Goal: Task Accomplishment & Management: Use online tool/utility

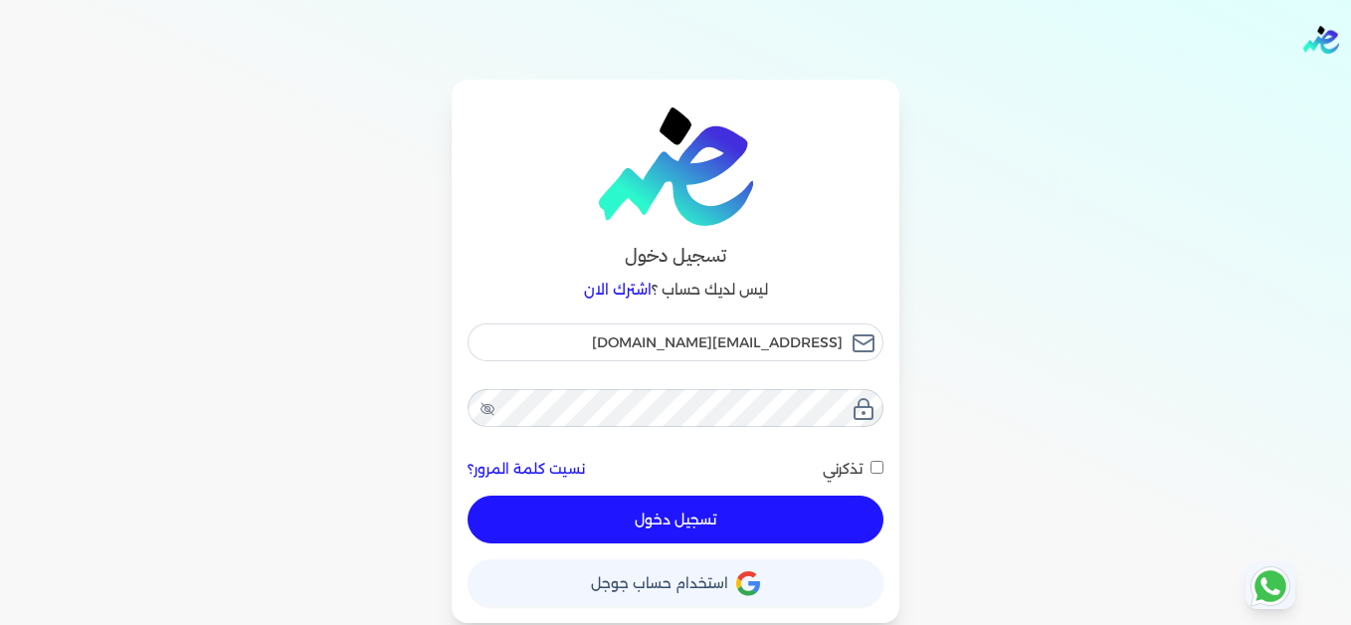
click at [796, 507] on button "تسجيل دخول" at bounding box center [675, 519] width 416 height 48
checkbox input "false"
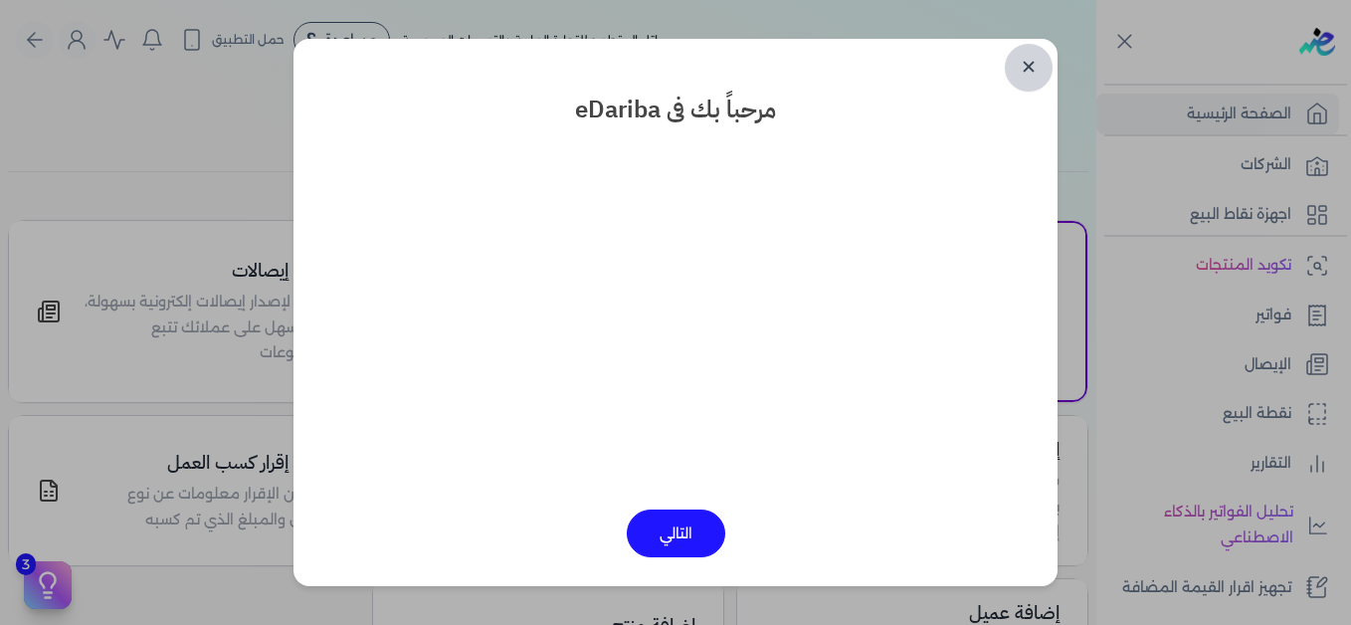
click at [1028, 65] on link "✕" at bounding box center [1028, 68] width 48 height 48
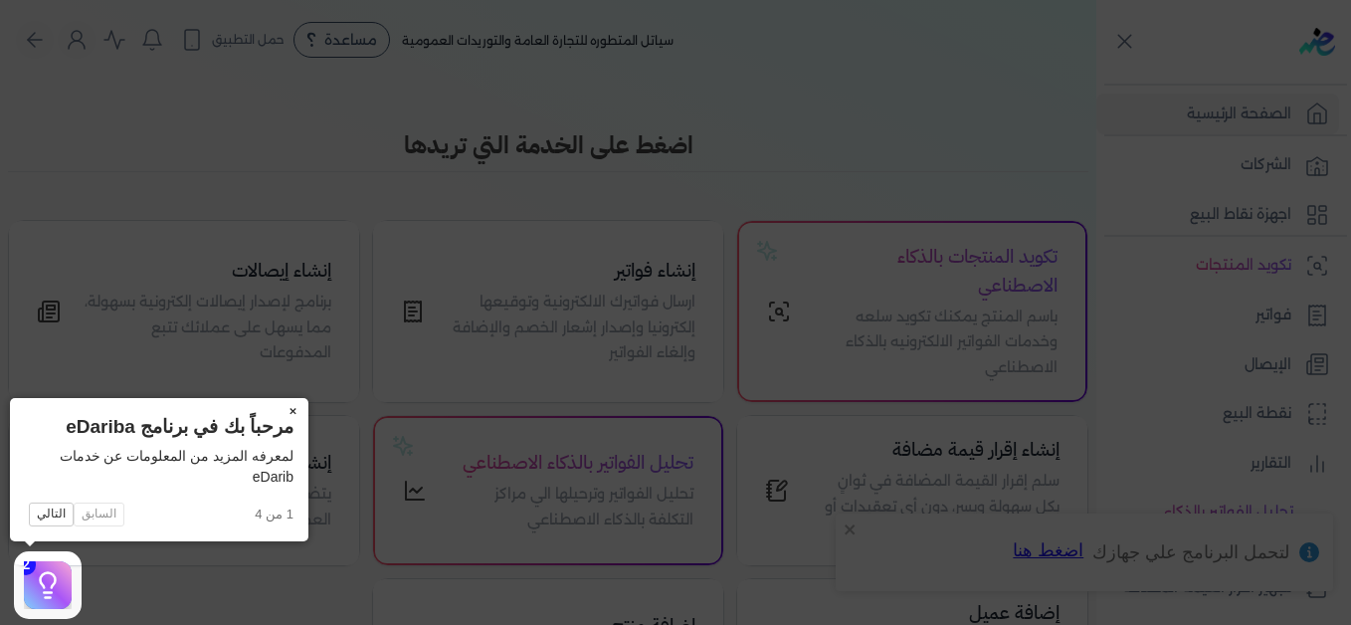
click at [287, 408] on button "×" at bounding box center [292, 412] width 32 height 28
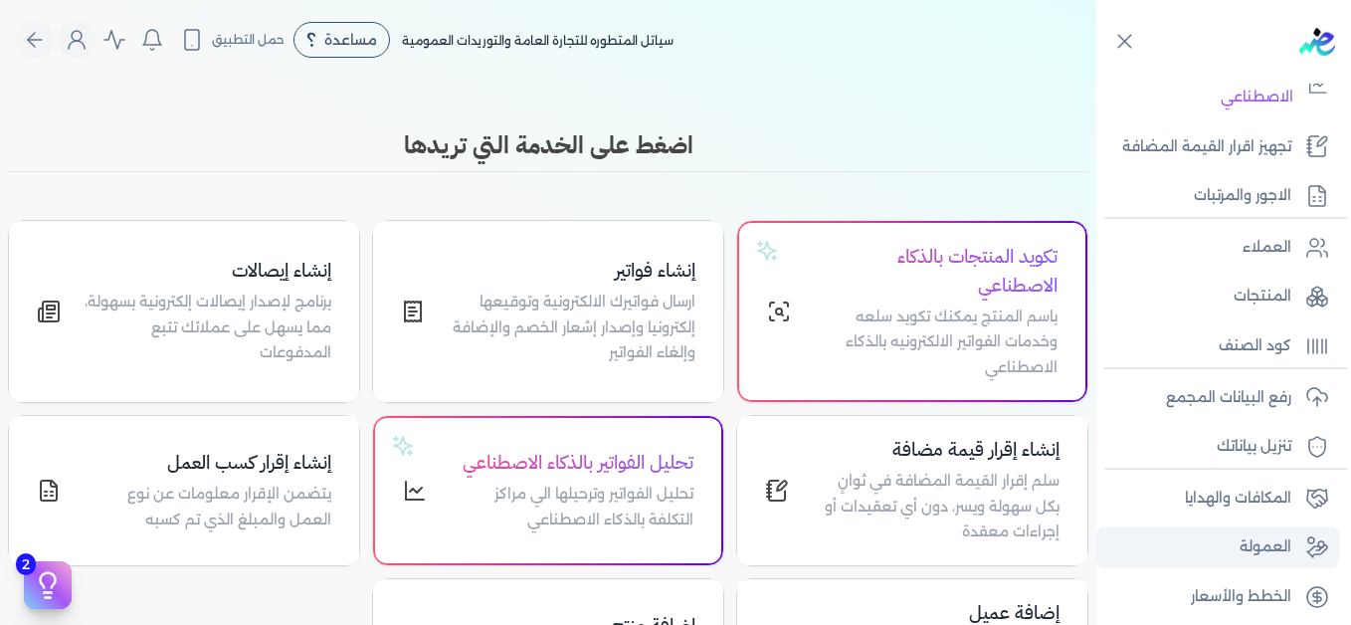
scroll to position [450, 0]
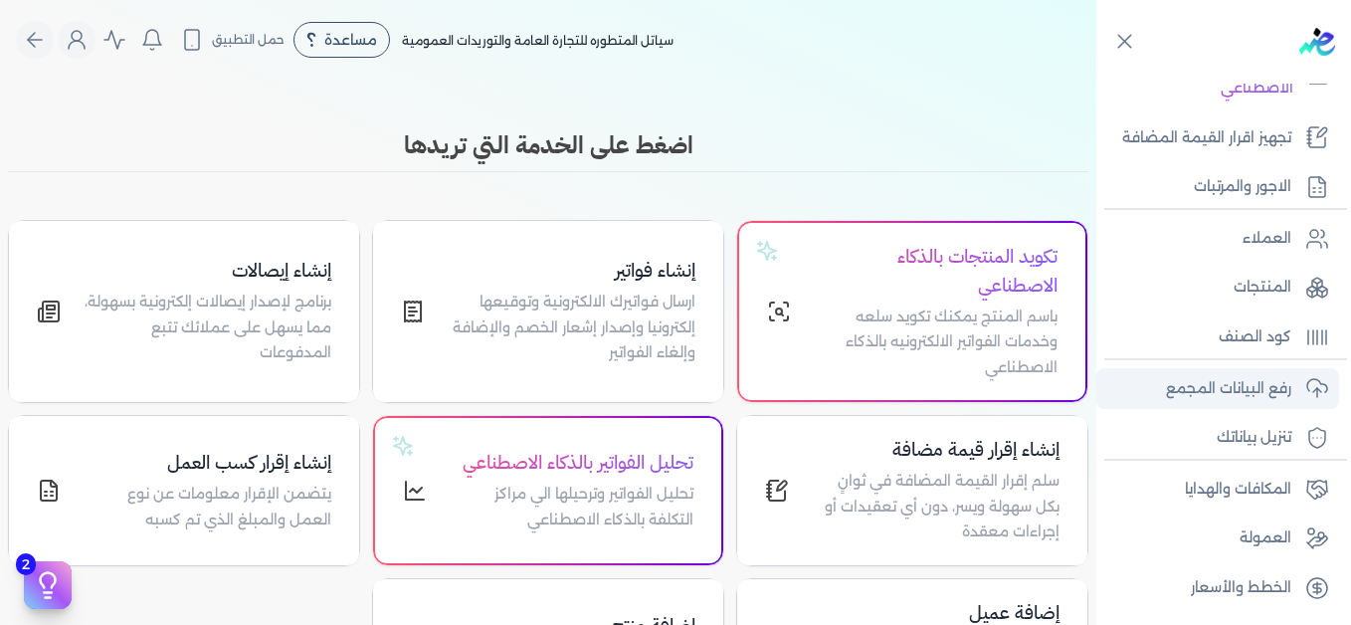
click at [1217, 381] on p "رفع البيانات المجمع" at bounding box center [1228, 389] width 125 height 26
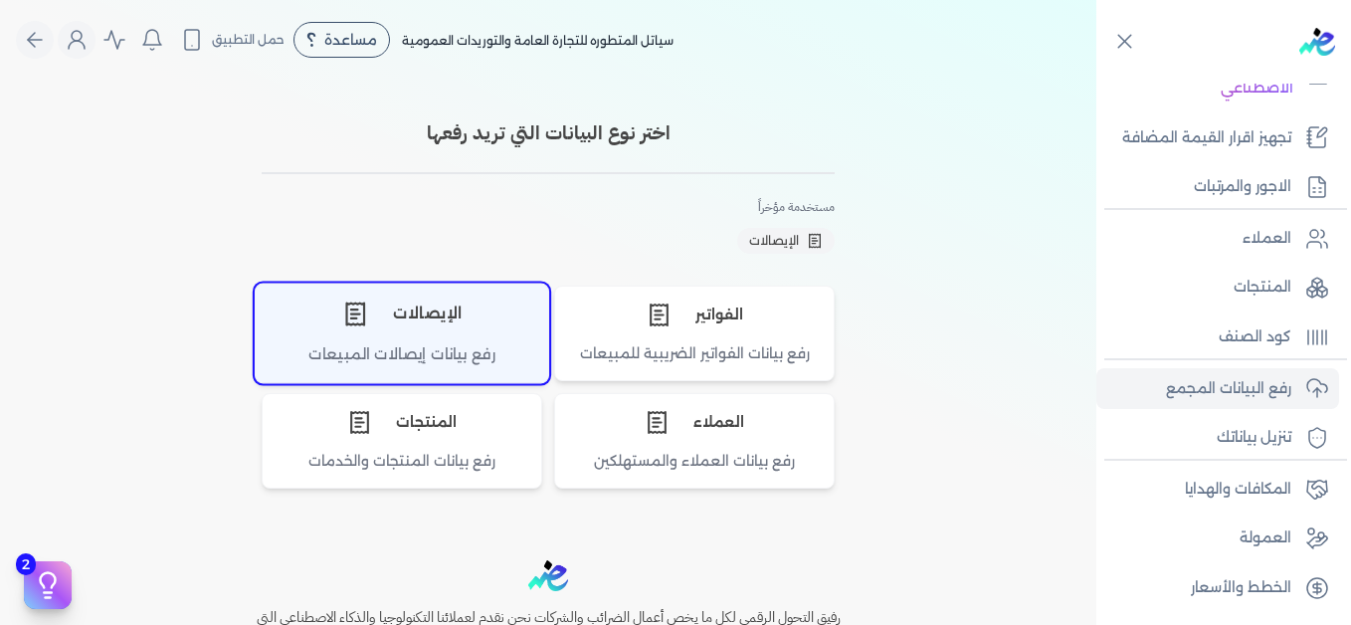
click at [439, 328] on div "الإيصالات" at bounding box center [402, 313] width 292 height 60
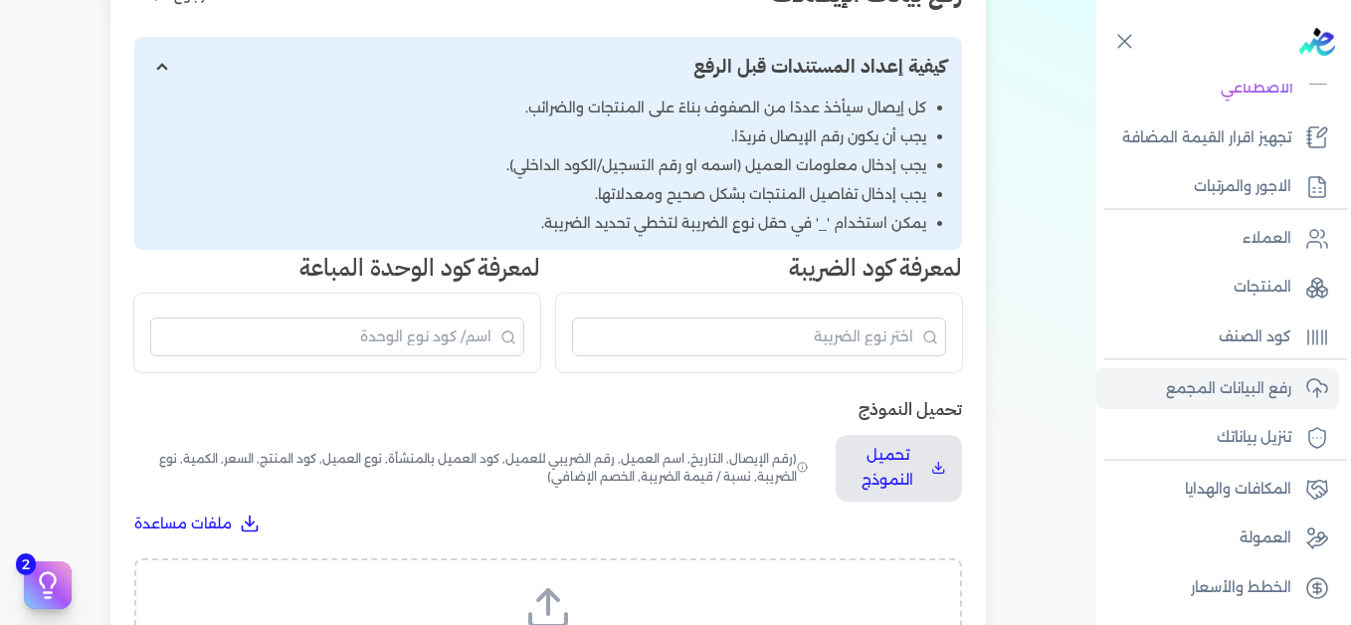
scroll to position [497, 0]
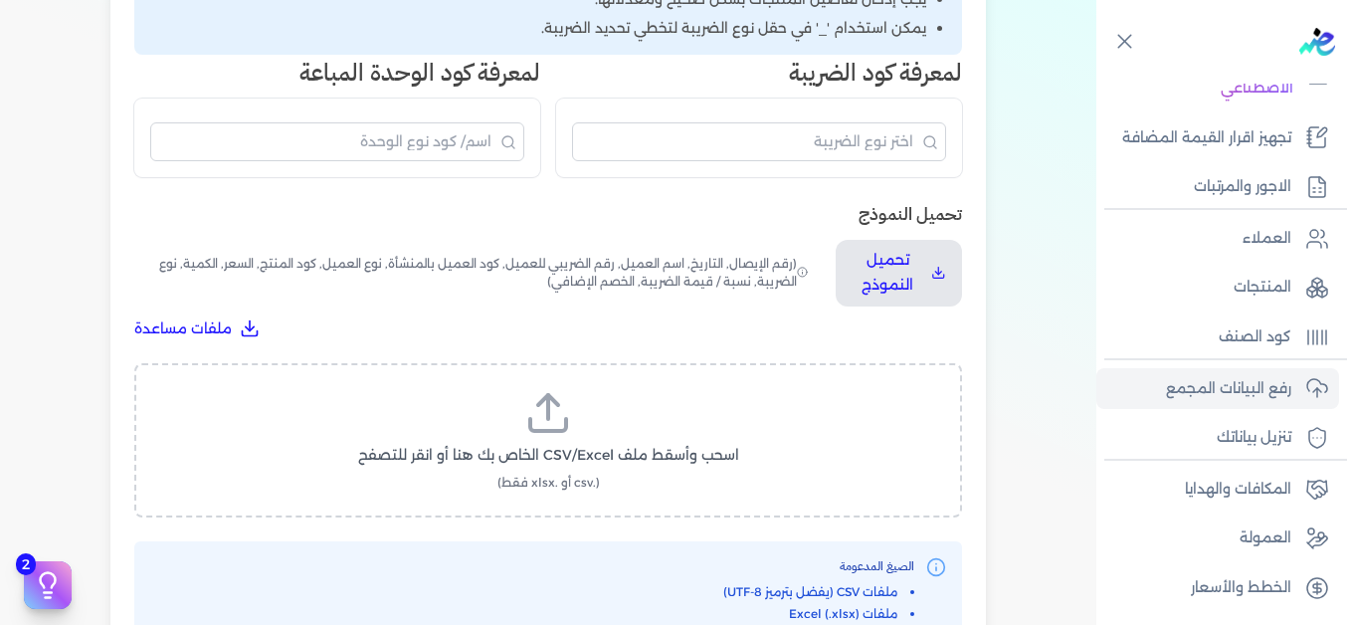
click at [561, 440] on label "اسحب وأسقط ملف CSV/Excel الخاص بك هنا أو انقر للتصفح (.csv أو .xlsx فقط)" at bounding box center [548, 440] width 776 height 102
click at [0, 0] on input "اسحب وأسقط ملف CSV/Excel الخاص بك هنا أو انقر للتصفح (.csv أو .xlsx فقط)" at bounding box center [0, 0] width 0 height 0
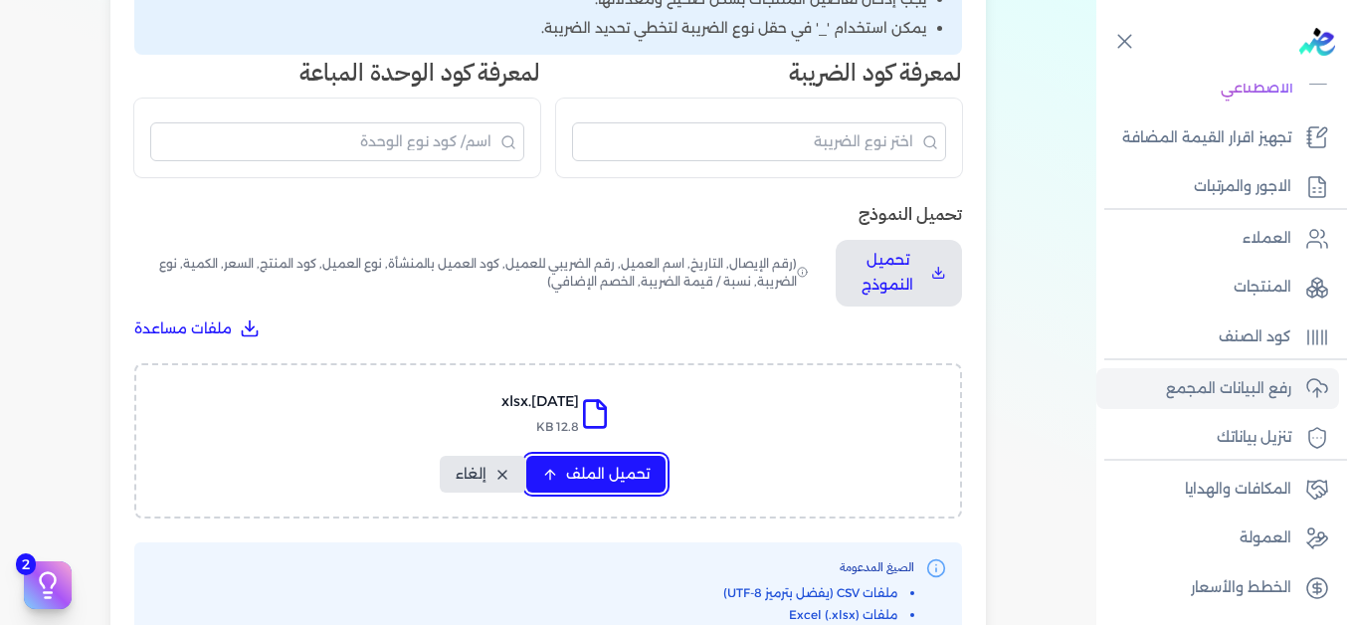
click at [600, 468] on span "تحميل الملف" at bounding box center [608, 473] width 84 height 21
select select "التاريخ"
select select "أسم العميل"
select select "نوع العميل"
select select "وصف البند"
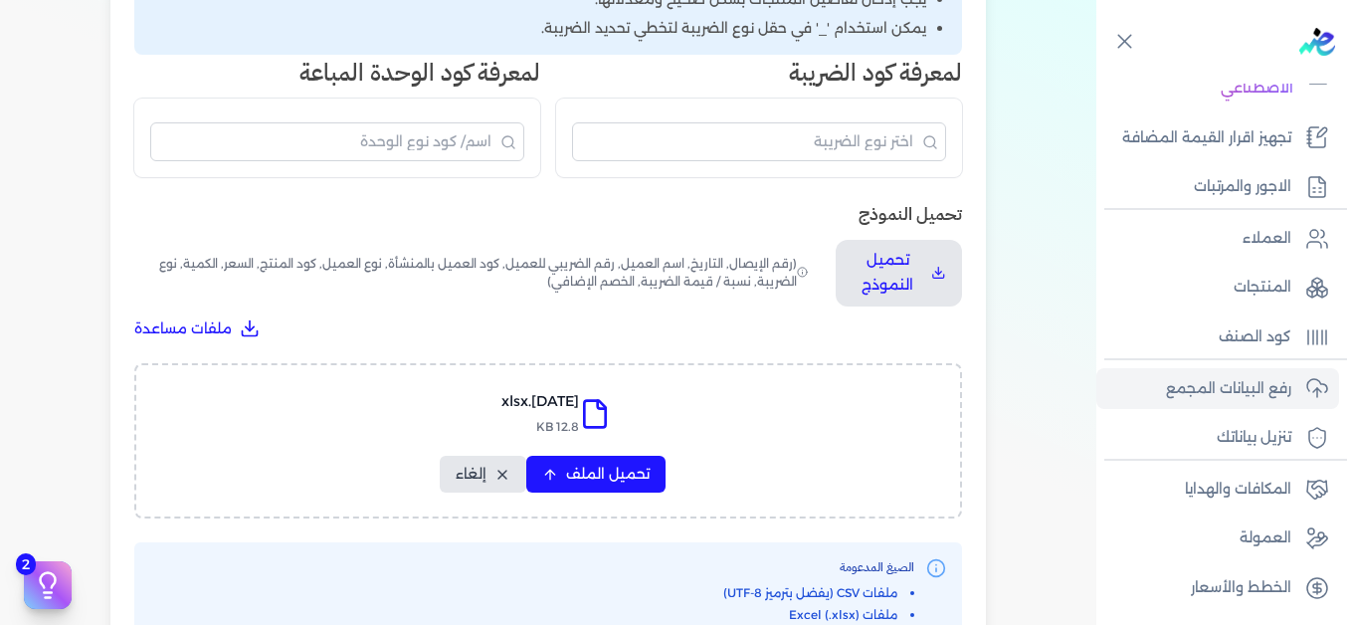
select select "السعر"
select select "الكمية"
select select "نوع الضريبة"
select select "نسبة / قيمة الضريبة"
select select "خصم اضافي"
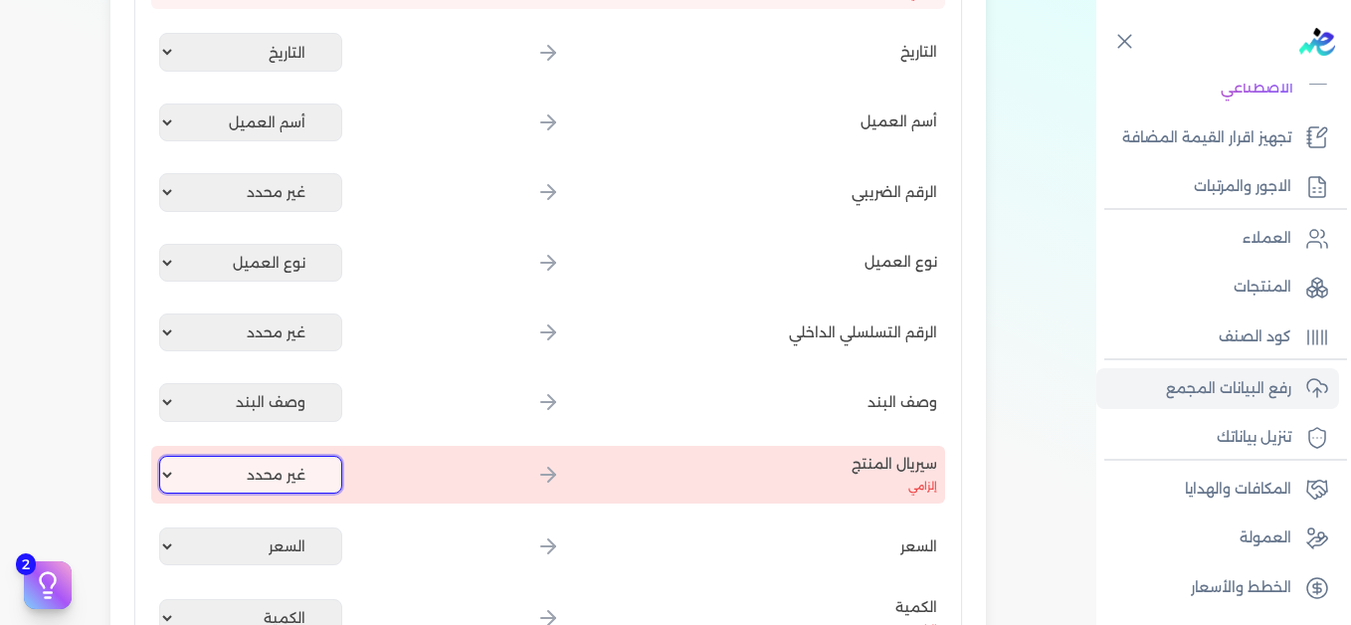
click at [299, 468] on select "غير محدد إيصال رقم التاريخ كود العميل بالمنشأة أسم العميل الرقم الضريبي للعميل …" at bounding box center [250, 475] width 183 height 38
select select "كود المنتج الداخلي"
click at [163, 456] on select "غير محدد إيصال رقم التاريخ كود العميل بالمنشأة أسم العميل الرقم الضريبي للعميل …" at bounding box center [250, 475] width 183 height 38
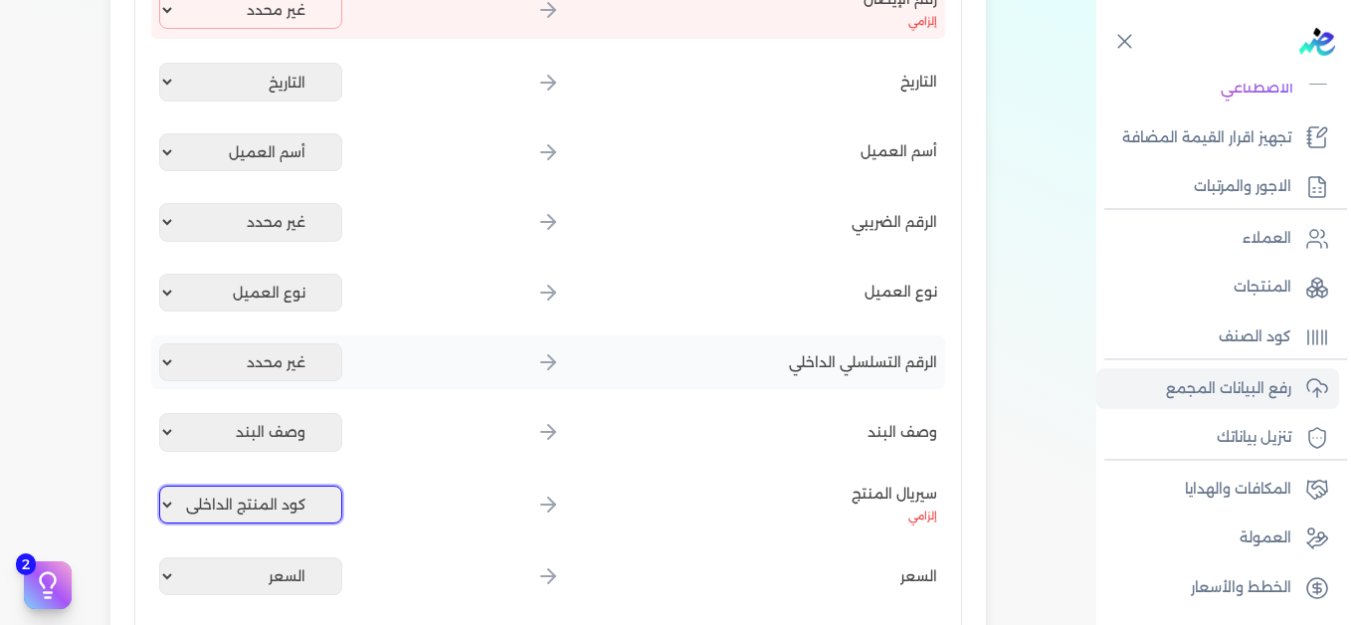
scroll to position [0, 0]
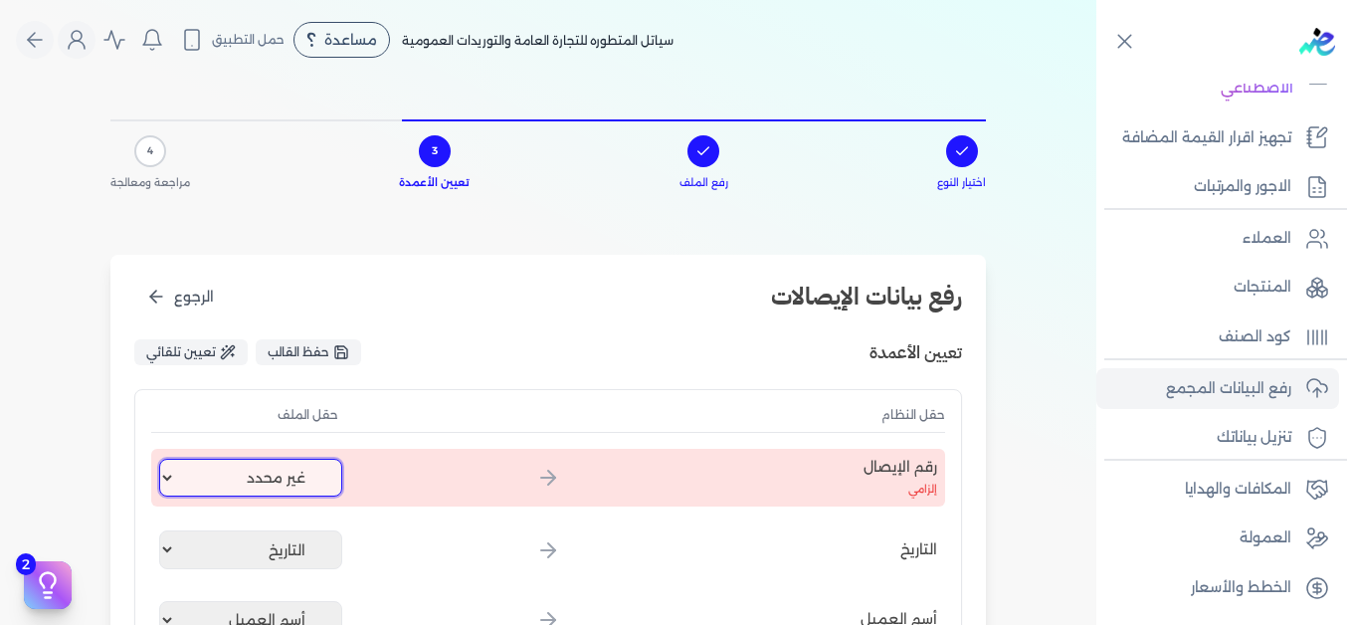
click at [262, 477] on select "غير محدد إيصال رقم التاريخ كود العميل بالمنشأة أسم العميل الرقم الضريبي للعميل …" at bounding box center [250, 477] width 183 height 38
select select "إيصال رقم"
click at [163, 458] on select "غير محدد إيصال رقم التاريخ كود العميل بالمنشأة أسم العميل الرقم الضريبي للعميل …" at bounding box center [250, 477] width 183 height 38
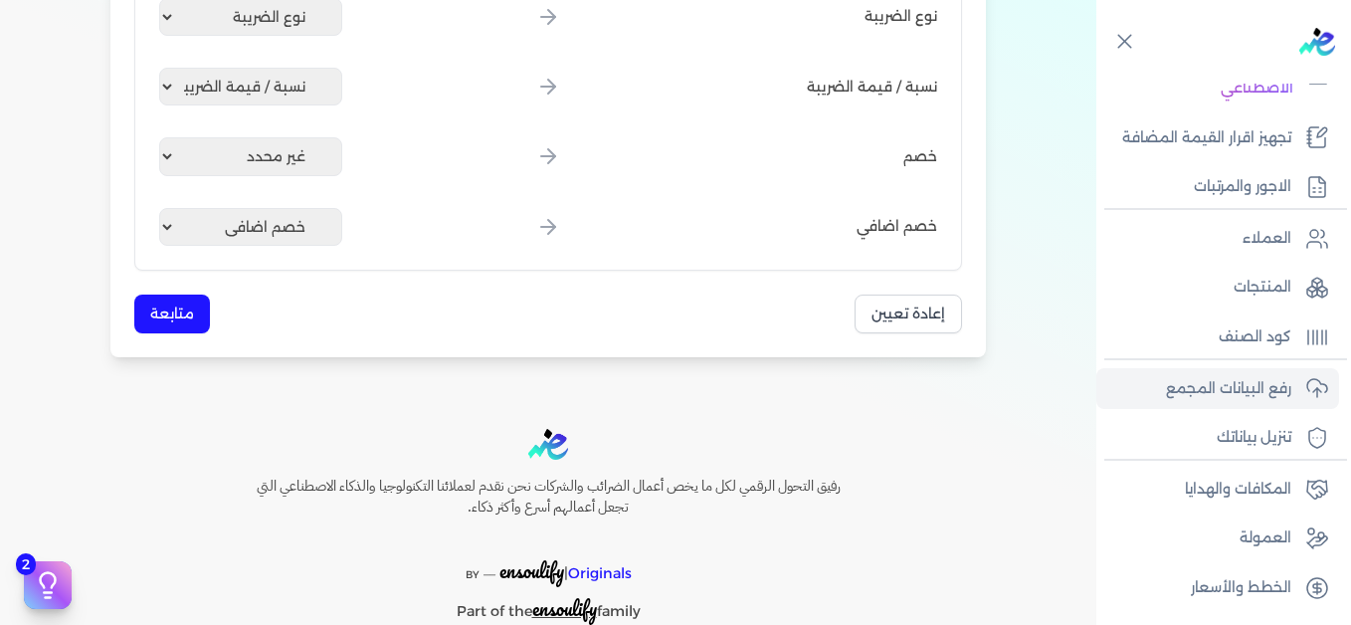
scroll to position [1193, 0]
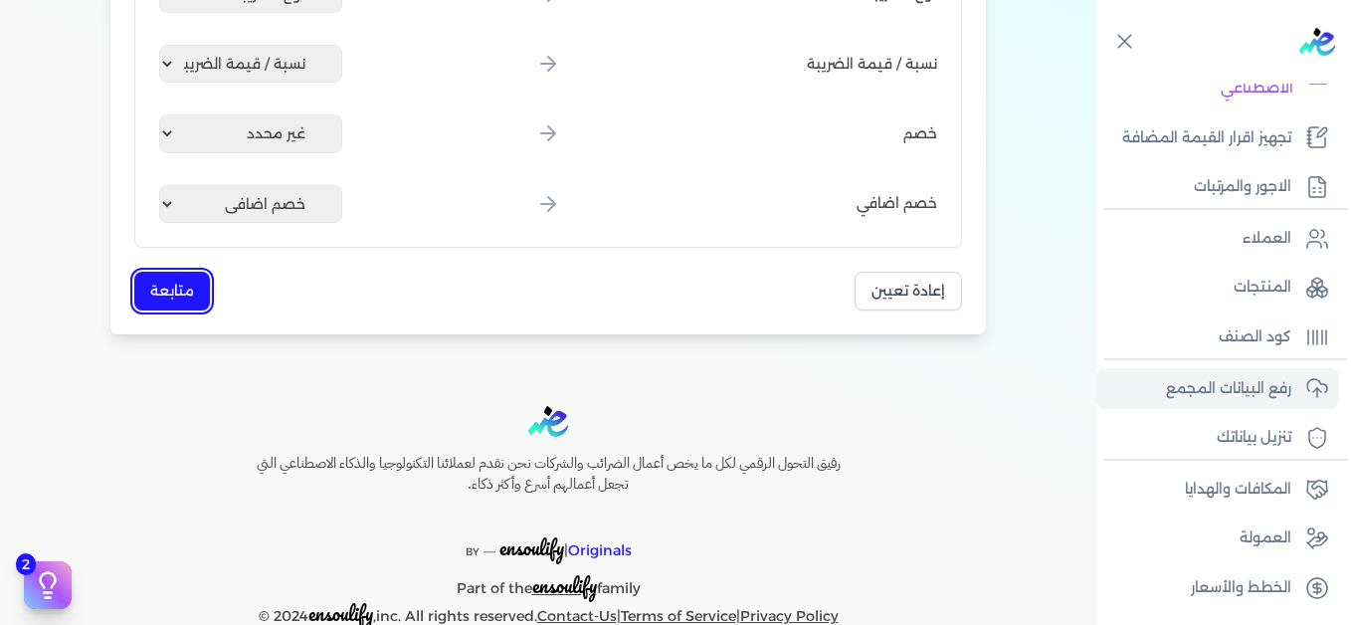
click at [191, 301] on button "متابعة" at bounding box center [172, 291] width 76 height 39
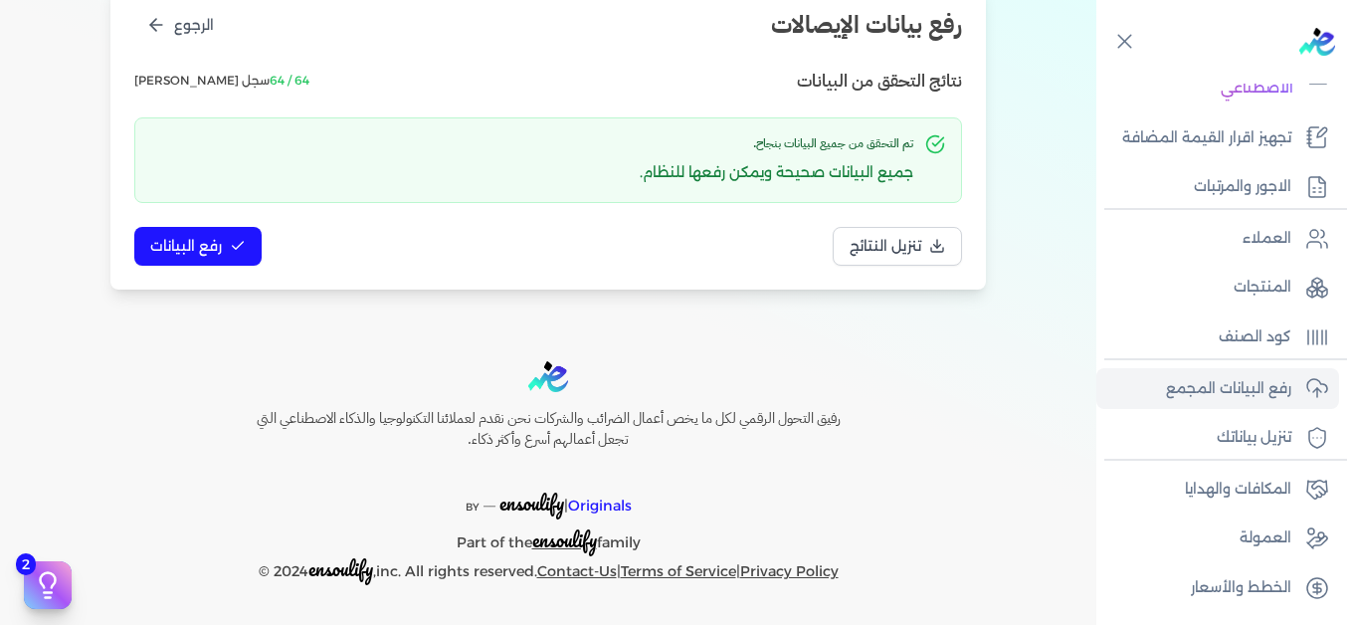
scroll to position [272, 0]
click at [215, 243] on span "رفع البيانات" at bounding box center [186, 246] width 72 height 21
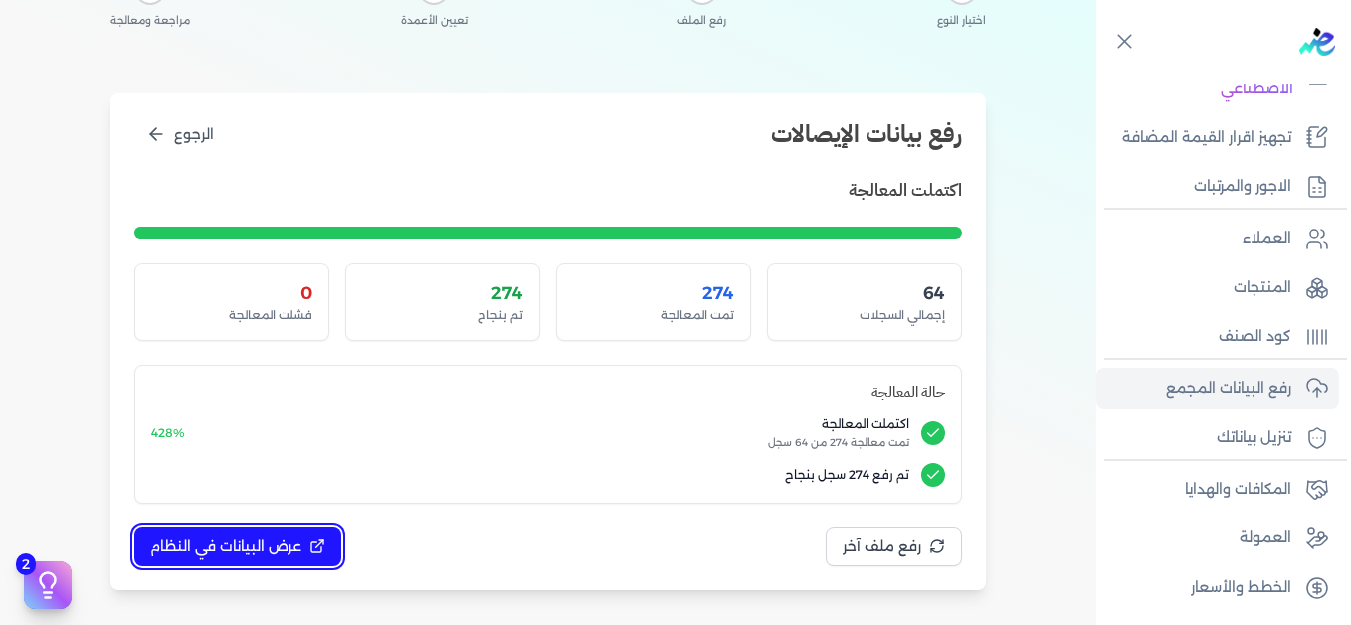
click at [278, 544] on span "عرض البيانات في النظام" at bounding box center [225, 546] width 151 height 21
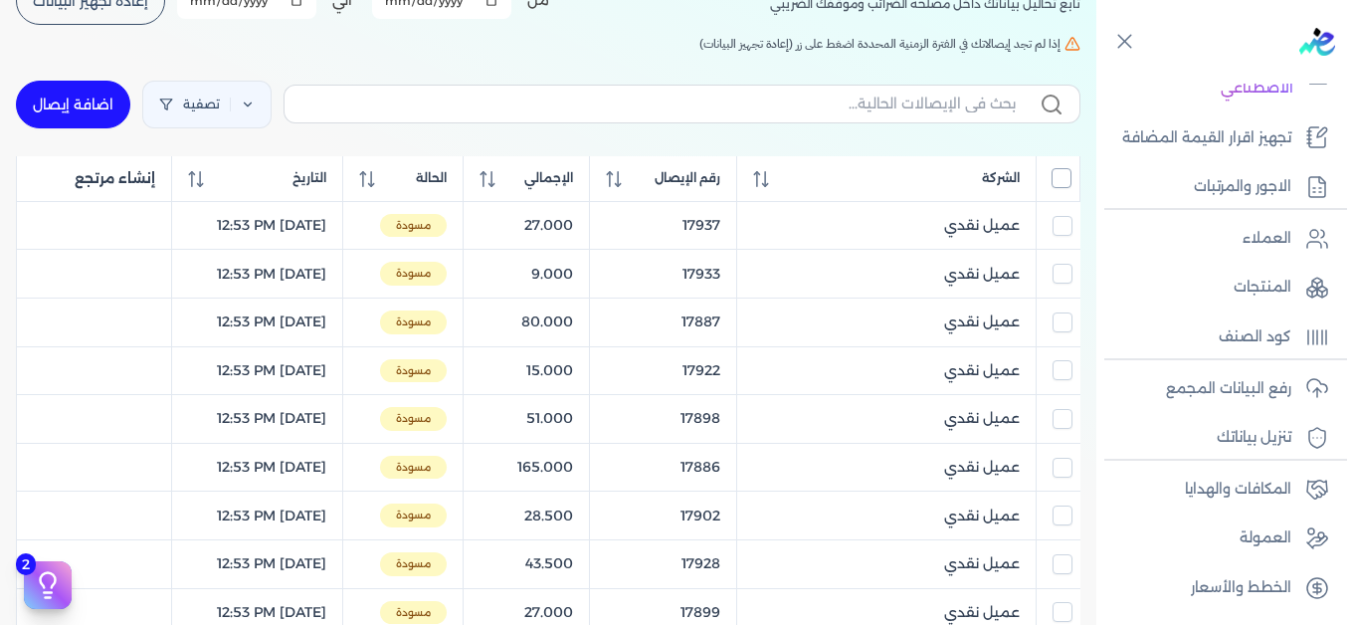
click at [1062, 181] on input "All items unselected" at bounding box center [1061, 178] width 20 height 20
checkbox input "true"
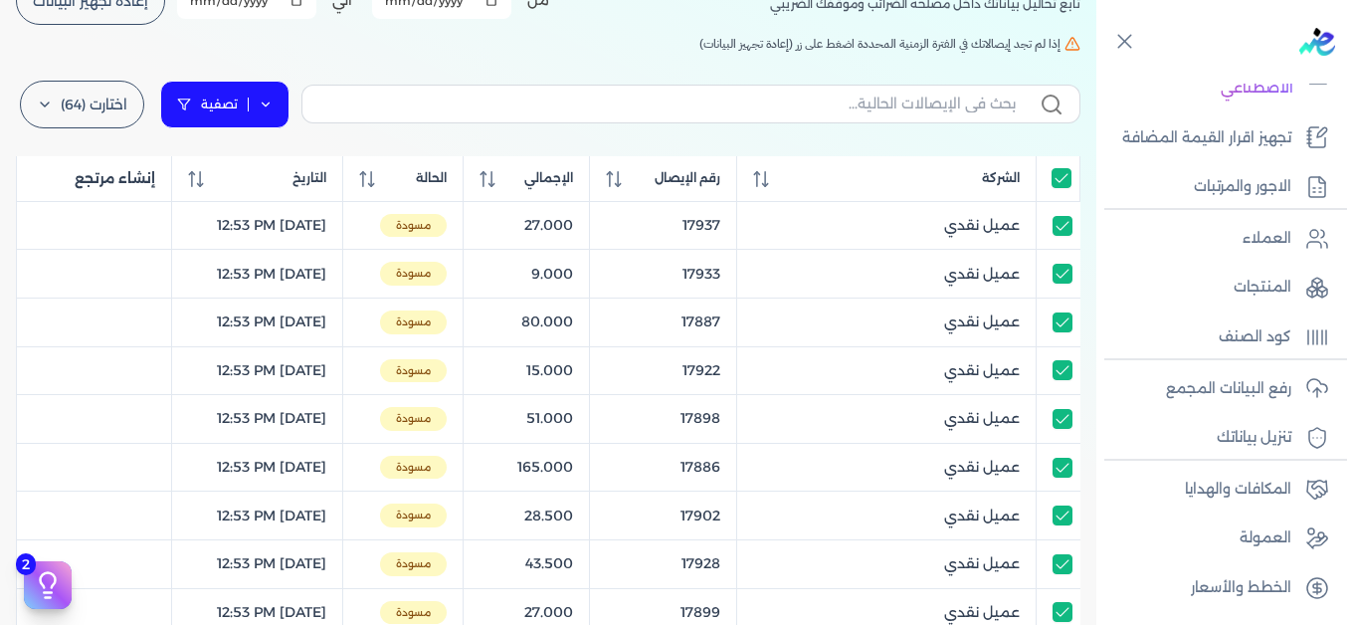
click at [272, 111] on link "تصفية" at bounding box center [224, 105] width 129 height 48
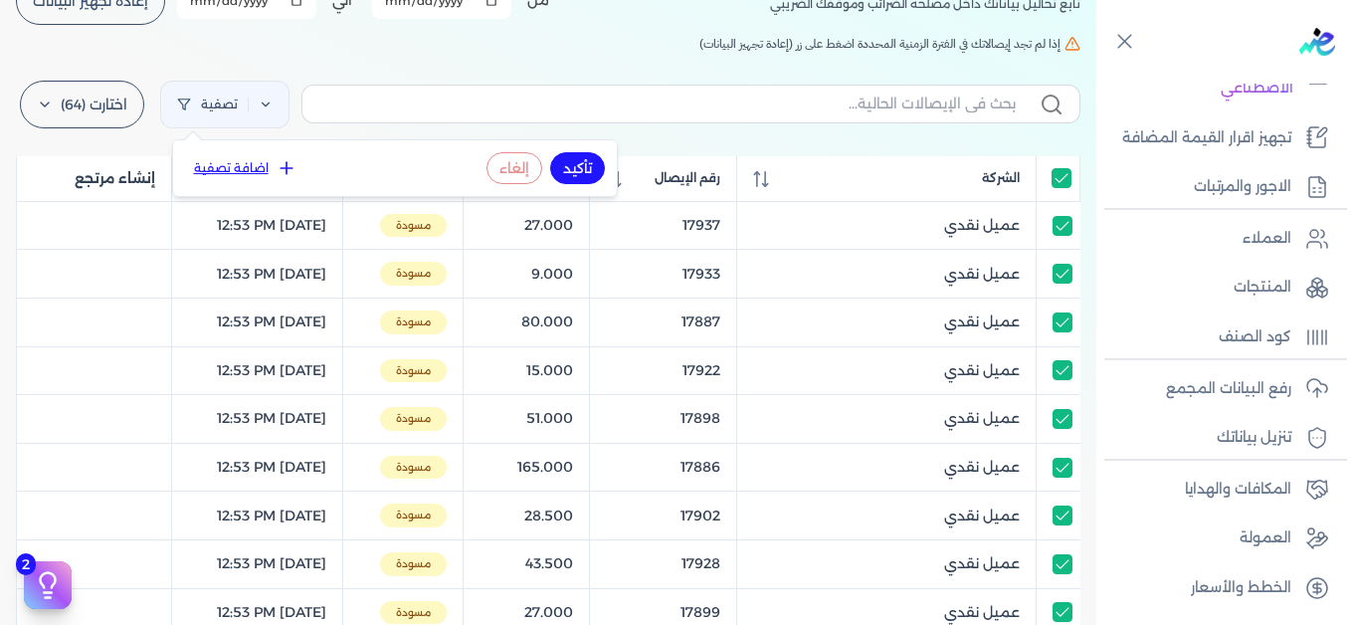
click at [276, 169] on icon at bounding box center [286, 168] width 20 height 20
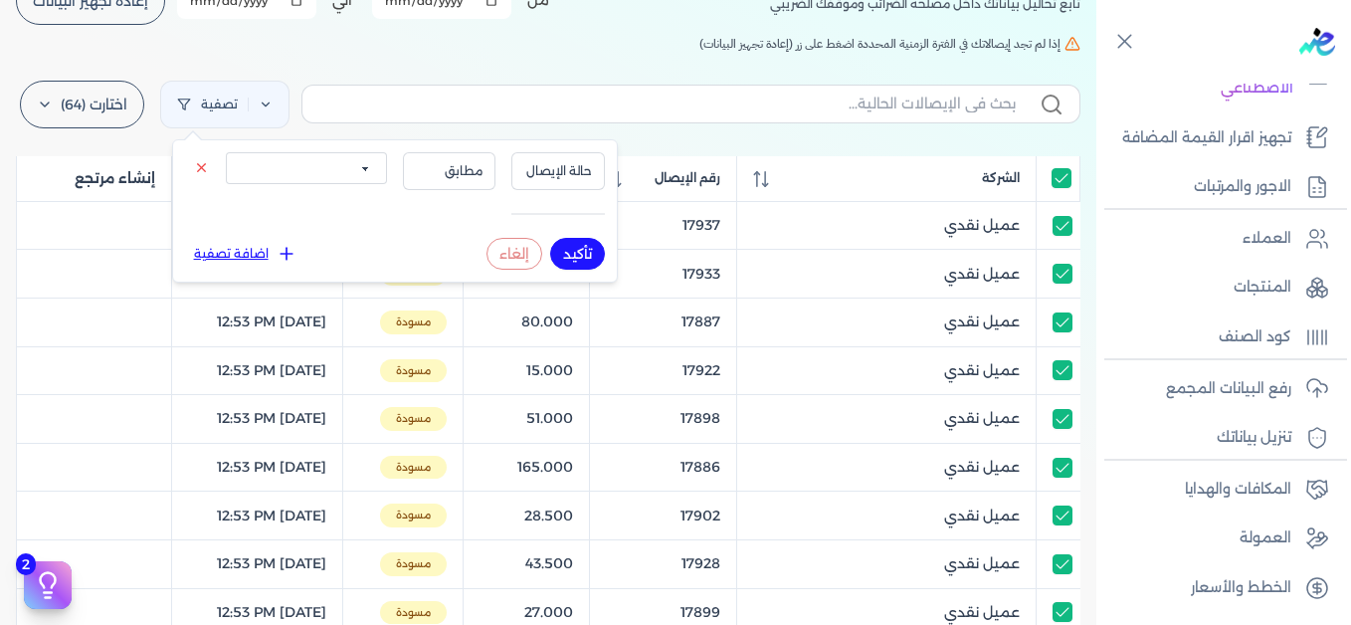
click at [293, 174] on select "الكل مقبولة غير مقبولة يتم مراجعتها ملغية مرفوضة مسودة" at bounding box center [306, 168] width 161 height 32
select select "draft"
click at [226, 152] on select "الكل مقبولة غير مقبولة يتم مراجعتها ملغية مرفوضة مسودة" at bounding box center [306, 168] width 161 height 32
click at [570, 255] on button "تأكيد" at bounding box center [577, 254] width 55 height 32
click at [522, 58] on div "الإيصالات تابع تحاليل بياناتك داخل مصلحه الضرائب وموقفك الضريبي أختر المدة الزم…" at bounding box center [548, 571] width 1096 height 1308
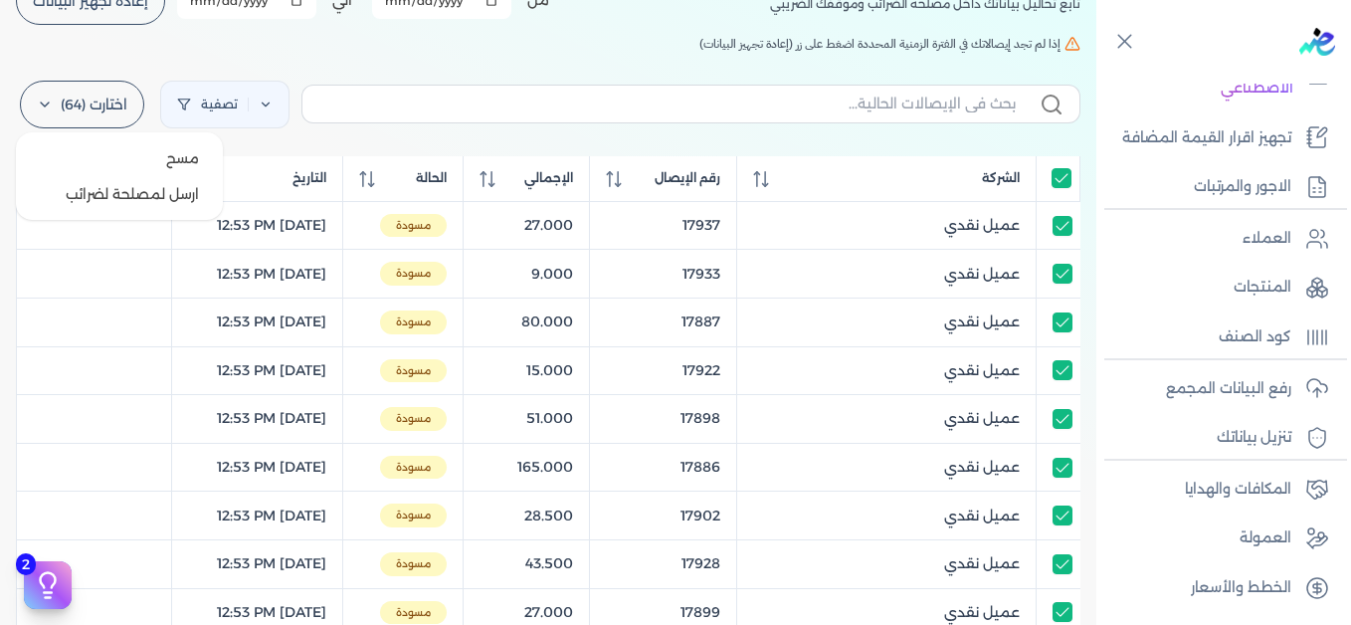
click at [101, 101] on label "اختارت (64)" at bounding box center [82, 105] width 124 height 48
click at [136, 189] on button "ارسل لمصلحة لضرائب" at bounding box center [119, 194] width 191 height 36
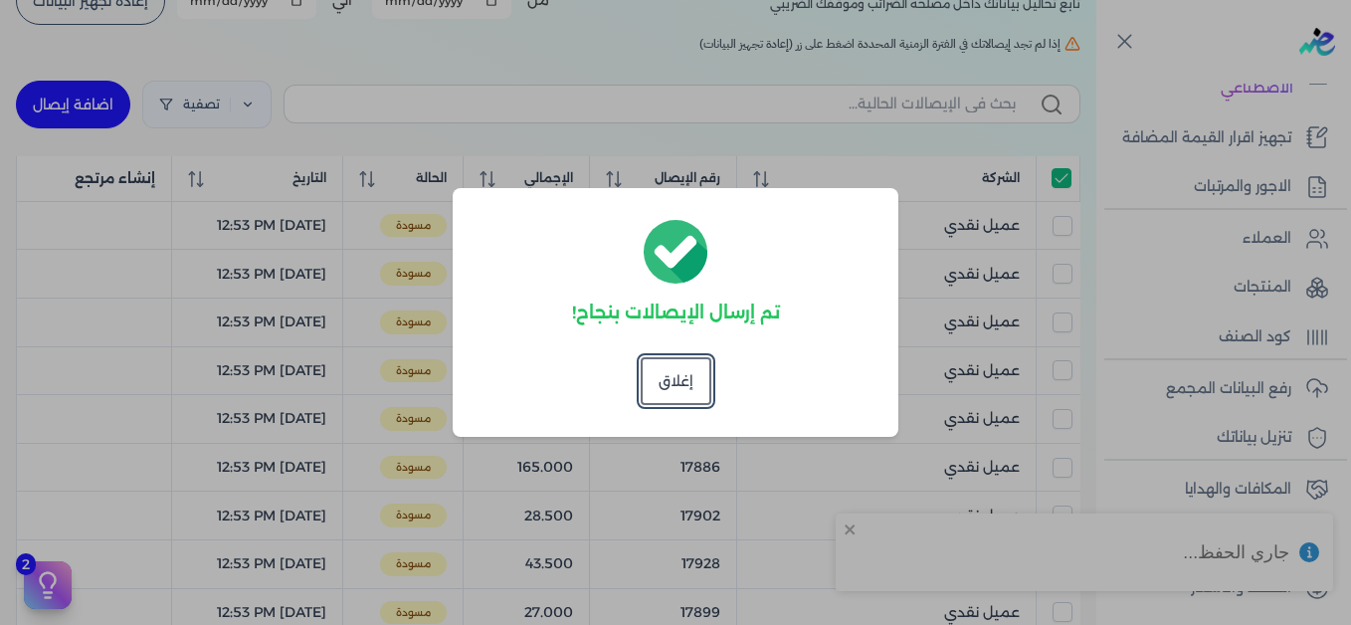
checkbox input "true"
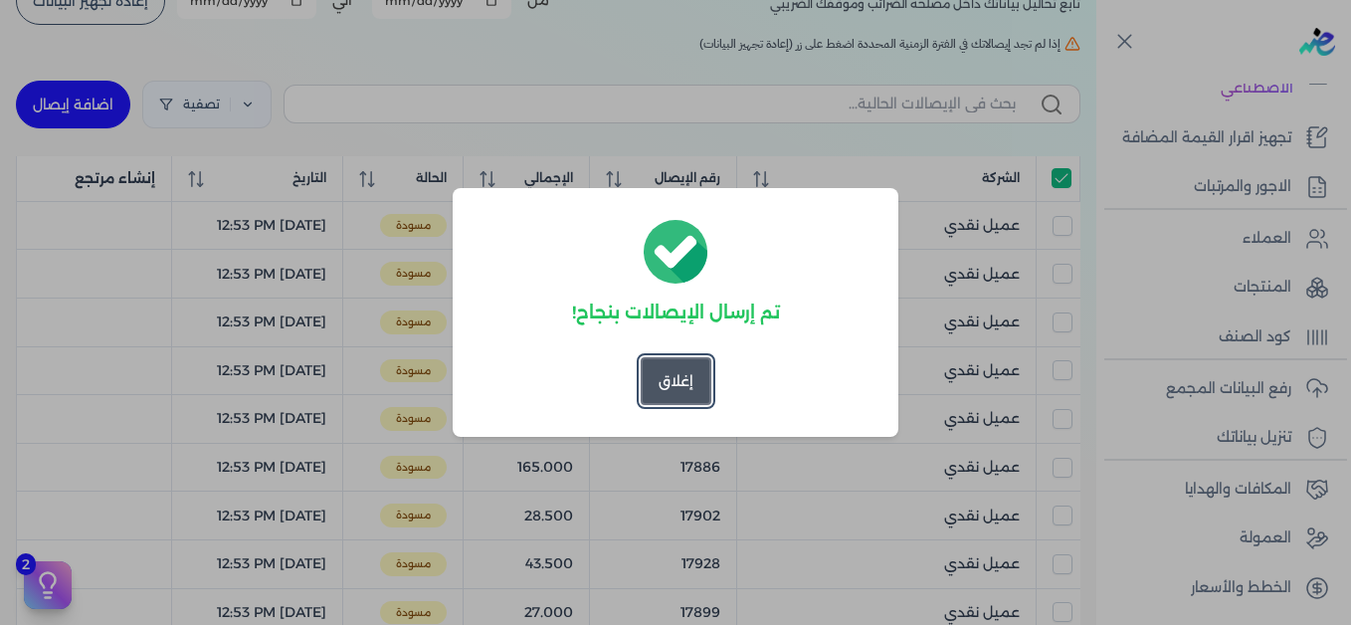
click at [694, 373] on button "إغلاق" at bounding box center [675, 381] width 71 height 48
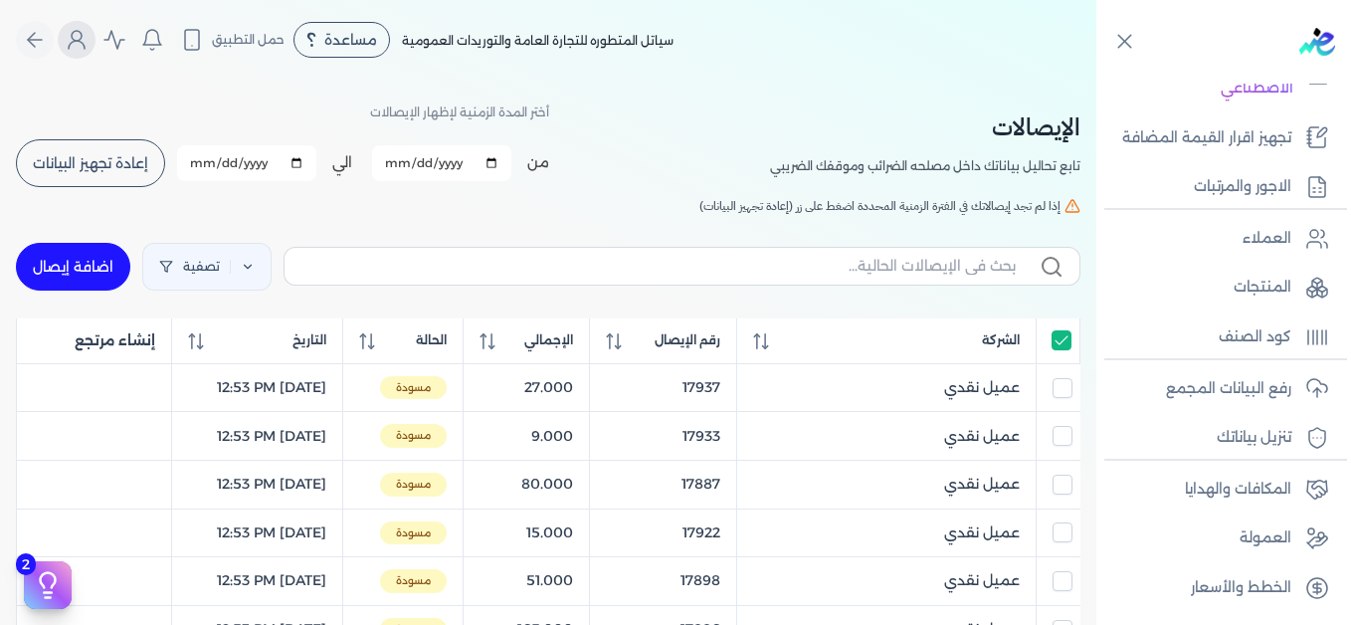
click at [89, 52] on button "Global" at bounding box center [77, 40] width 38 height 38
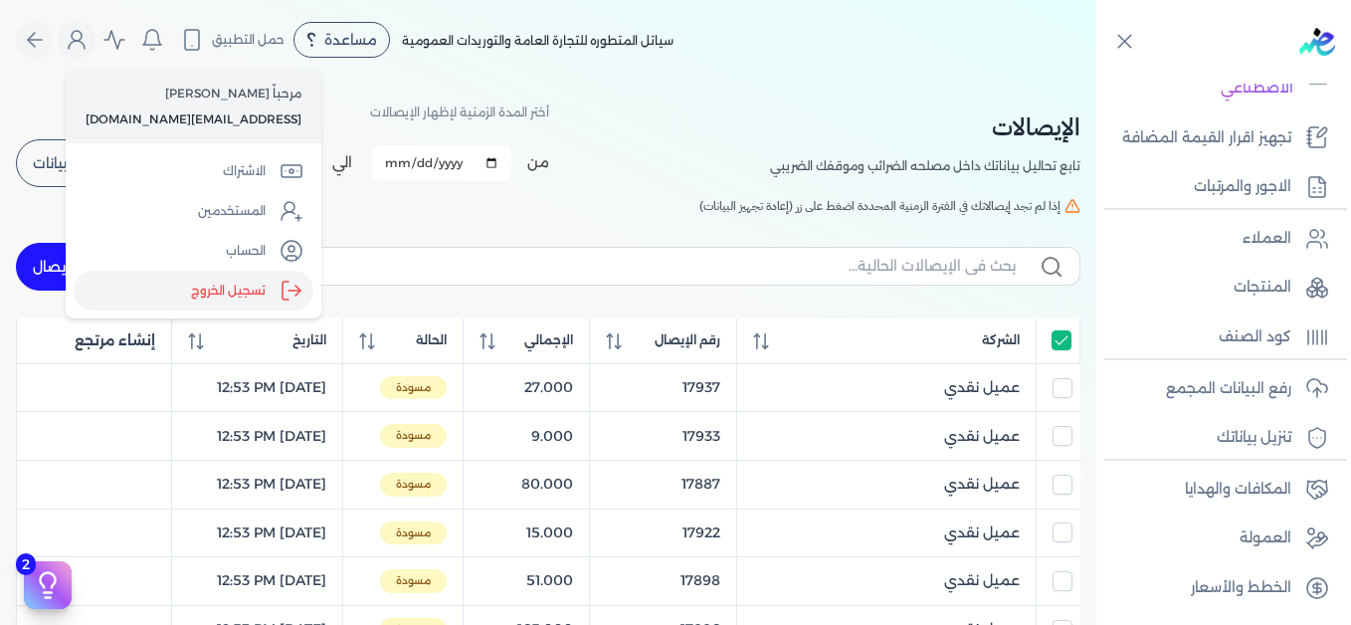
click at [262, 281] on label "تسجيل الخروج" at bounding box center [194, 291] width 240 height 40
click at [1096, 80] on input "Close" at bounding box center [1096, 80] width 0 height 0
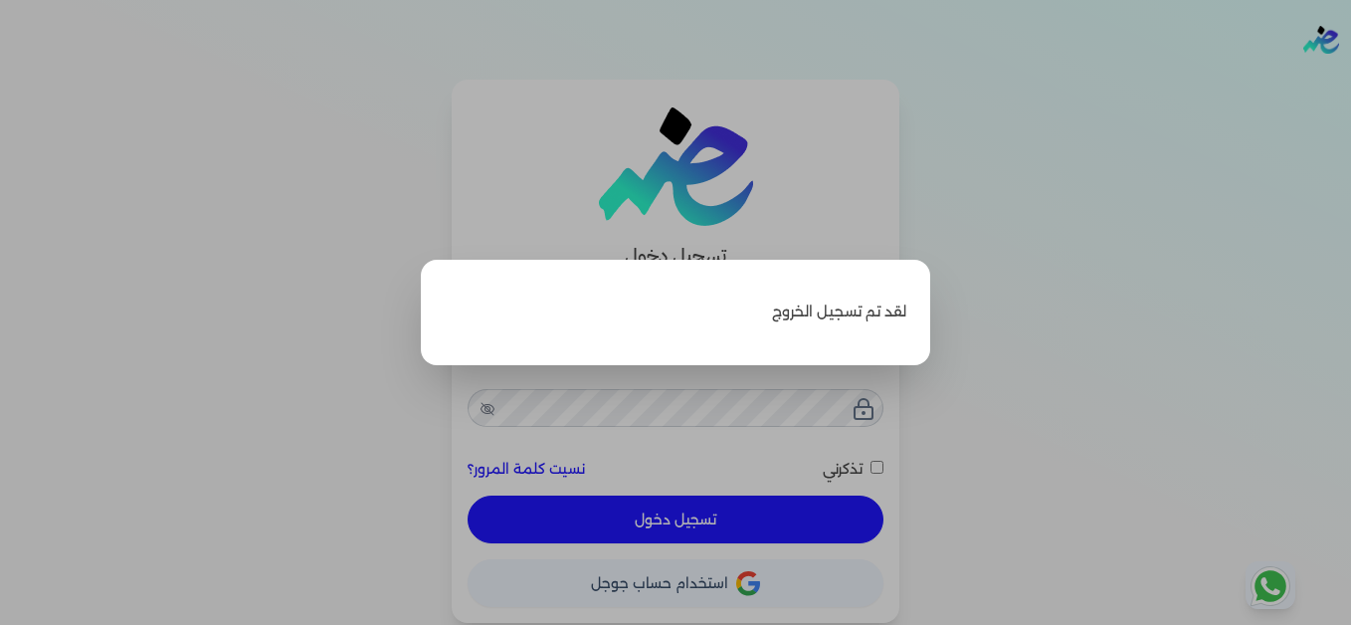
click at [1227, 199] on label "Close" at bounding box center [675, 312] width 1351 height 625
click at [1350, 80] on input "Close" at bounding box center [1351, 80] width 0 height 0
